Goal: Task Accomplishment & Management: Manage account settings

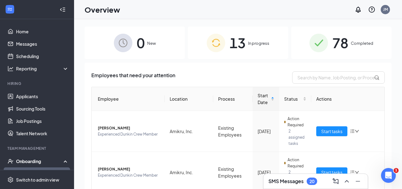
click at [253, 45] on span "In progress" at bounding box center [258, 43] width 21 height 6
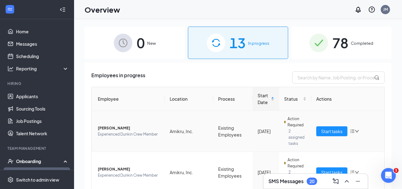
click at [350, 129] on icon "bars" at bounding box center [352, 131] width 5 height 5
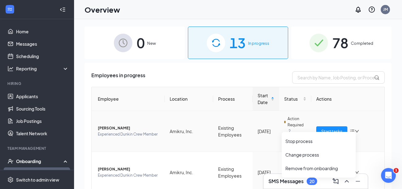
click at [350, 129] on icon "bars" at bounding box center [352, 131] width 5 height 5
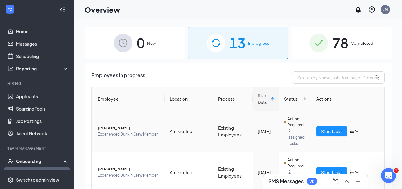
click at [116, 126] on span "[PERSON_NAME]" at bounding box center [129, 128] width 62 height 6
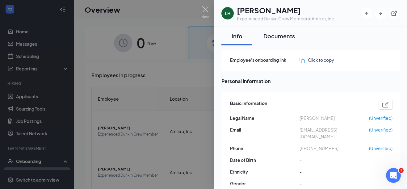
click at [285, 35] on div "Documents" at bounding box center [279, 36] width 32 height 8
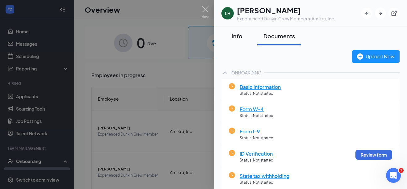
click at [238, 41] on button "Info" at bounding box center [236, 36] width 31 height 19
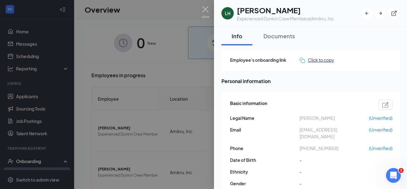
click at [315, 61] on div "Click to copy" at bounding box center [317, 60] width 35 height 7
click at [395, 11] on icon "ExternalLink" at bounding box center [394, 13] width 5 height 5
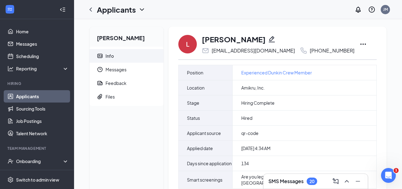
click at [360, 44] on icon "Ellipses" at bounding box center [363, 43] width 7 height 7
click at [39, 161] on div "Onboarding" at bounding box center [40, 161] width 48 height 6
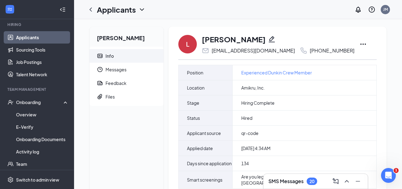
scroll to position [60, 0]
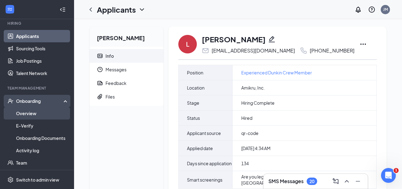
click at [34, 116] on link "Overview" at bounding box center [42, 113] width 53 height 12
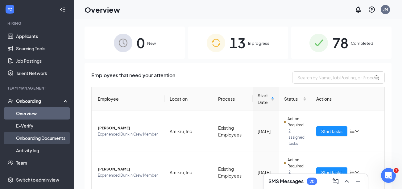
click at [57, 136] on link "Onboarding Documents" at bounding box center [42, 138] width 53 height 12
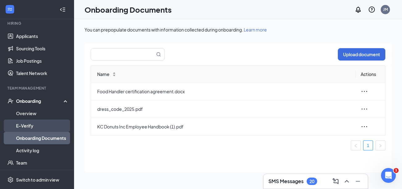
click at [57, 121] on link "E-Verify" at bounding box center [42, 126] width 53 height 12
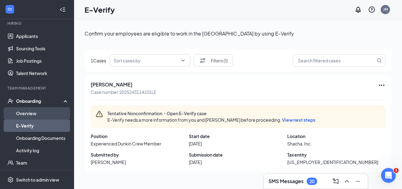
click at [54, 113] on link "Overview" at bounding box center [42, 113] width 53 height 12
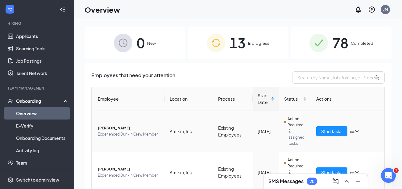
click at [355, 129] on icon "down" at bounding box center [357, 131] width 4 height 4
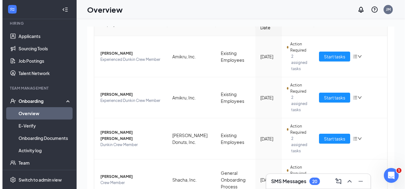
scroll to position [78, 0]
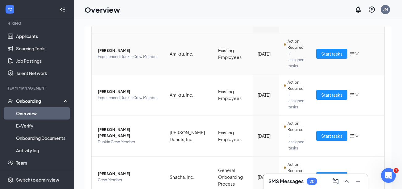
click at [355, 52] on icon "down" at bounding box center [357, 54] width 4 height 4
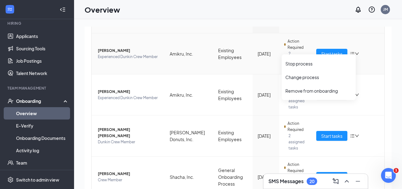
click at [355, 52] on icon "down" at bounding box center [357, 54] width 4 height 4
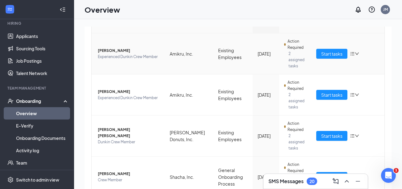
click at [150, 50] on span "[PERSON_NAME]" at bounding box center [129, 51] width 62 height 6
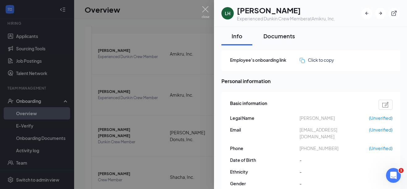
click at [273, 34] on div "Documents" at bounding box center [279, 36] width 32 height 8
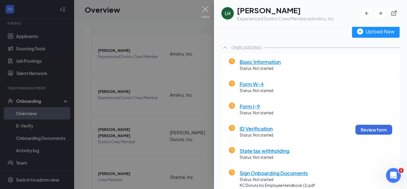
scroll to position [17, 0]
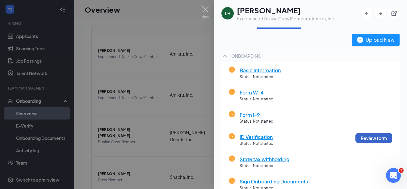
click at [373, 138] on button "Review form" at bounding box center [373, 138] width 37 height 10
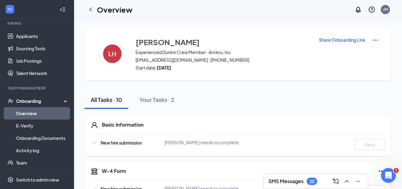
click at [347, 40] on p "Share Onboarding Link" at bounding box center [342, 40] width 46 height 6
type textarea "Hi Lance, This is a gentle reminder to complete your onboarding before your fir…"
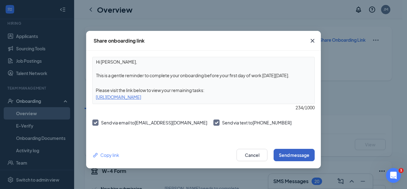
click at [285, 156] on button "Send message" at bounding box center [294, 155] width 41 height 12
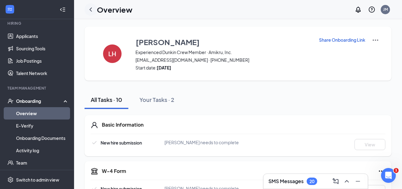
click at [90, 9] on icon "ChevronLeft" at bounding box center [91, 9] width 2 height 4
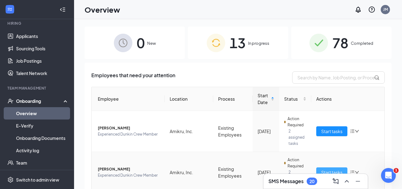
click at [329, 169] on span "Start tasks" at bounding box center [332, 172] width 21 height 7
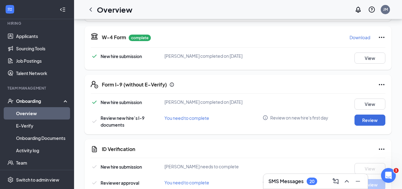
scroll to position [126, 0]
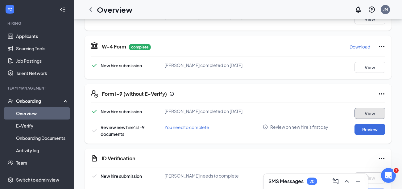
click at [372, 114] on button "View" at bounding box center [370, 113] width 31 height 11
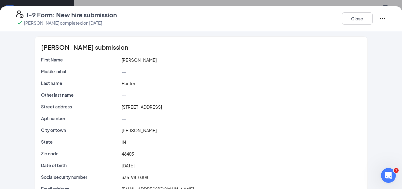
scroll to position [0, 0]
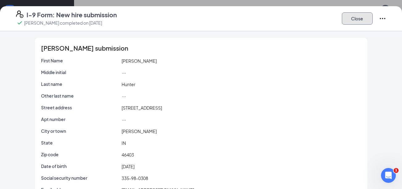
click at [360, 19] on button "Close" at bounding box center [357, 18] width 31 height 12
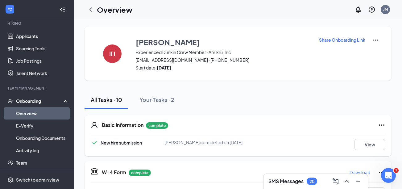
click at [336, 40] on p "Share Onboarding Link" at bounding box center [342, 40] width 46 height 6
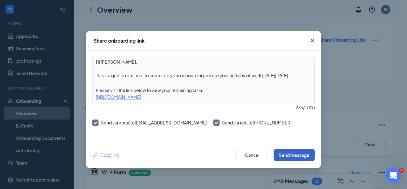
click at [284, 157] on button "Send message" at bounding box center [294, 155] width 41 height 12
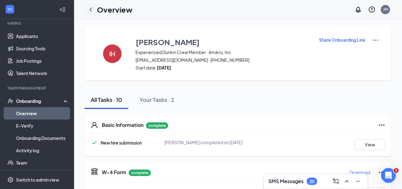
click at [91, 8] on icon "ChevronLeft" at bounding box center [91, 9] width 2 height 4
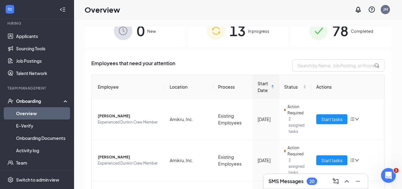
scroll to position [16, 0]
